Goal: Task Accomplishment & Management: Use online tool/utility

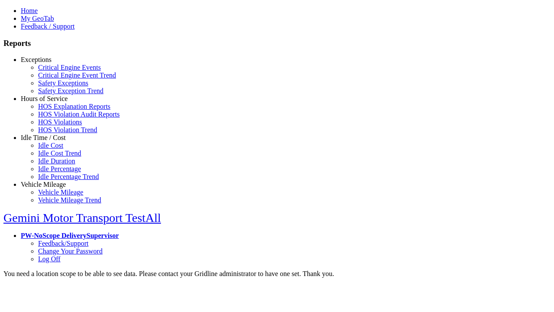
click at [50, 63] on link "Exceptions" at bounding box center [36, 59] width 31 height 7
click at [56, 71] on link "Critical Engine Events" at bounding box center [69, 67] width 63 height 7
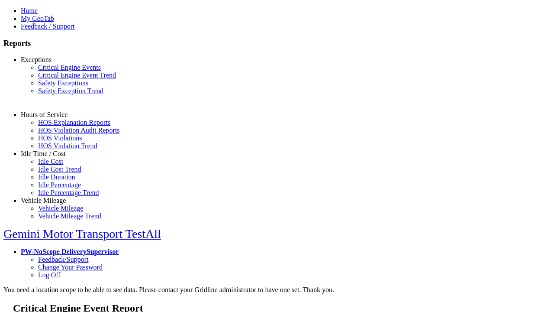
select select "**"
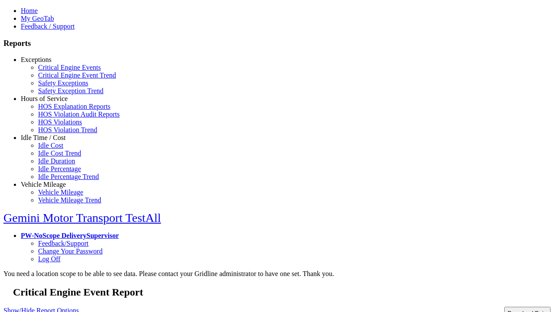
click at [508, 306] on button "Download Data" at bounding box center [527, 312] width 46 height 13
